Goal: Task Accomplishment & Management: Use online tool/utility

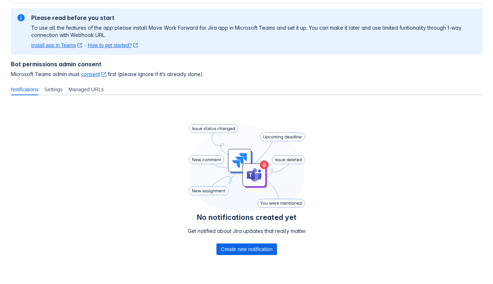
scroll to position [60, 0]
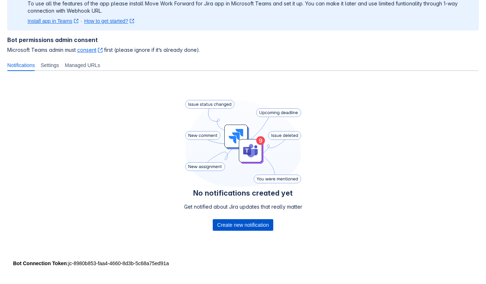
click at [241, 222] on span "Create new notification" at bounding box center [242, 225] width 51 height 12
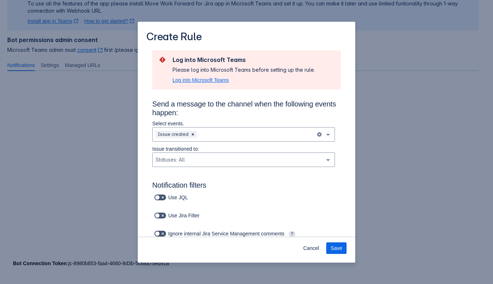
click at [200, 78] on span "Log into Microsoft Teams" at bounding box center [200, 79] width 56 height 7
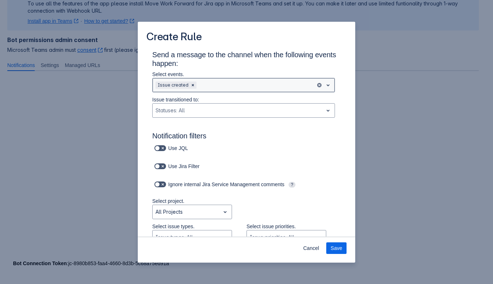
click at [206, 86] on div "Scrollable content" at bounding box center [255, 85] width 115 height 9
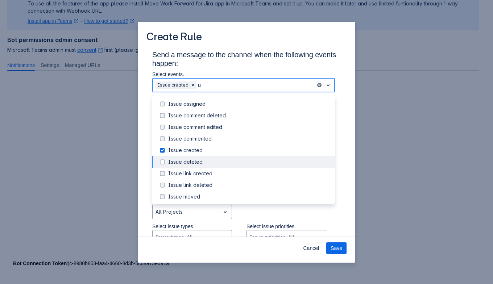
type input "up"
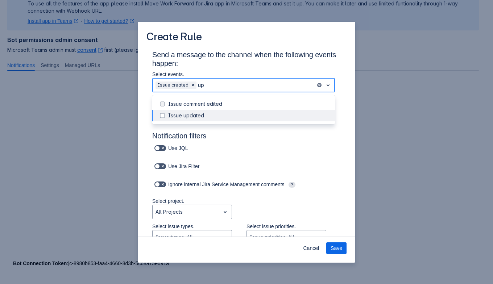
click at [199, 117] on div "Issue updated" at bounding box center [249, 115] width 162 height 7
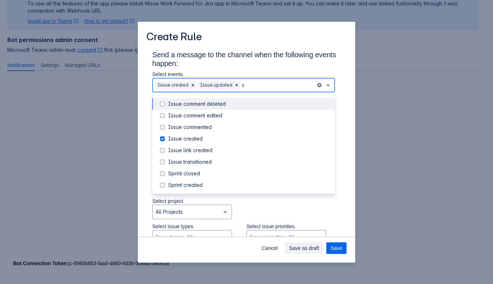
type input "co"
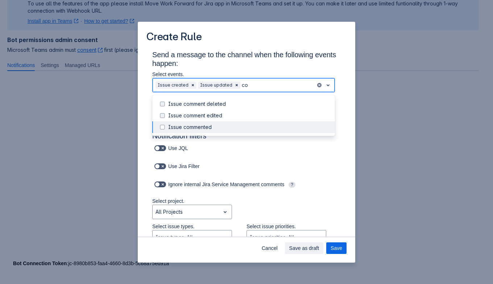
click at [232, 124] on div "Issue commented" at bounding box center [249, 127] width 162 height 7
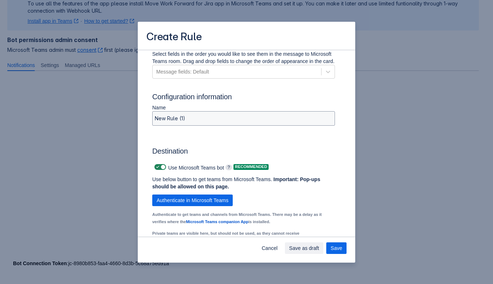
scroll to position [498, 0]
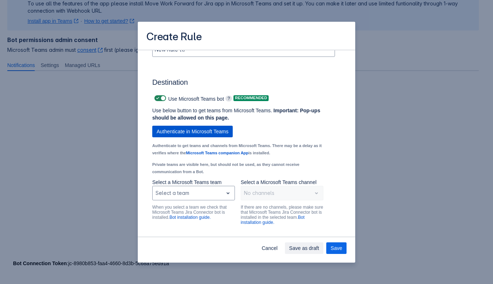
click at [207, 135] on span "Authenticate in Microsoft Teams" at bounding box center [192, 132] width 72 height 12
click at [185, 197] on div "Scrollable content" at bounding box center [187, 193] width 64 height 9
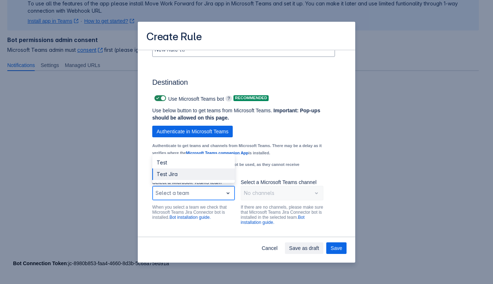
click at [188, 174] on div "Test Jira" at bounding box center [193, 174] width 83 height 12
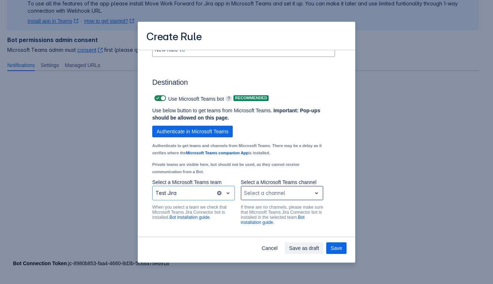
click at [262, 197] on div "Scrollable content" at bounding box center [276, 193] width 64 height 9
click at [266, 180] on div "General" at bounding box center [282, 174] width 83 height 12
click at [331, 246] on button "Save" at bounding box center [336, 248] width 20 height 12
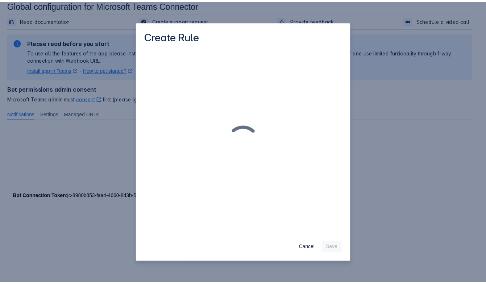
scroll to position [0, 0]
